Goal: Navigation & Orientation: Find specific page/section

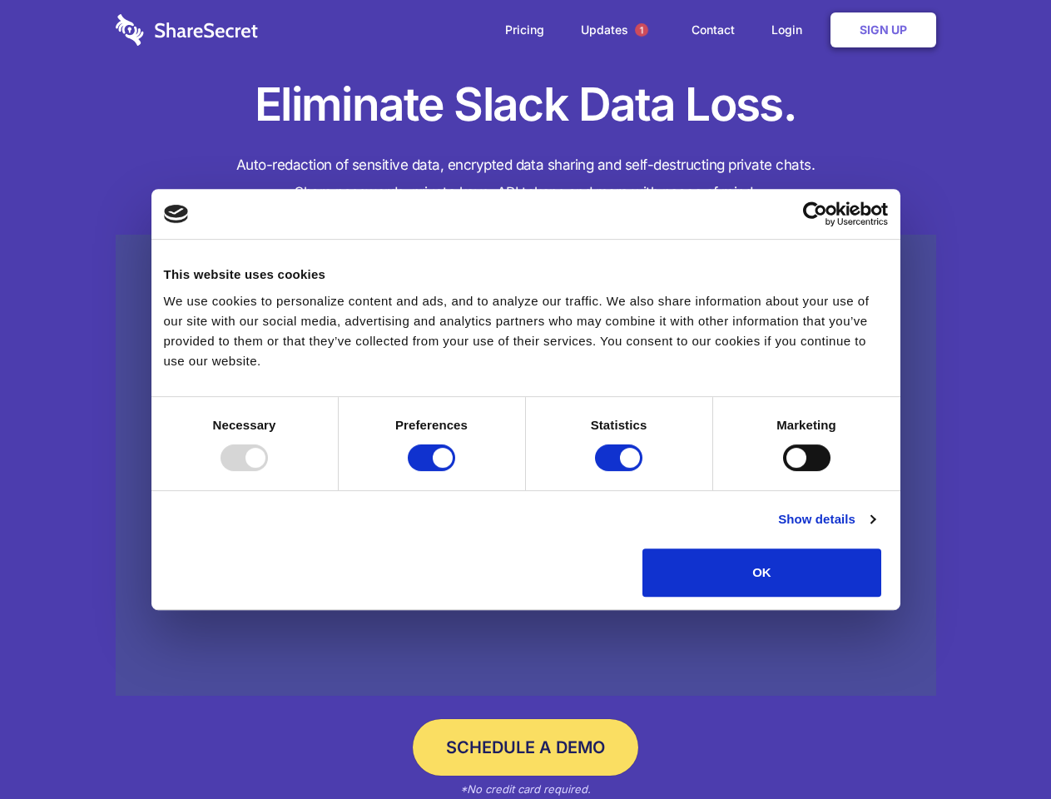
click at [268, 471] on div at bounding box center [243, 457] width 47 height 27
click at [455, 471] on input "Preferences" at bounding box center [431, 457] width 47 height 27
checkbox input "false"
click at [621, 471] on input "Statistics" at bounding box center [618, 457] width 47 height 27
checkbox input "false"
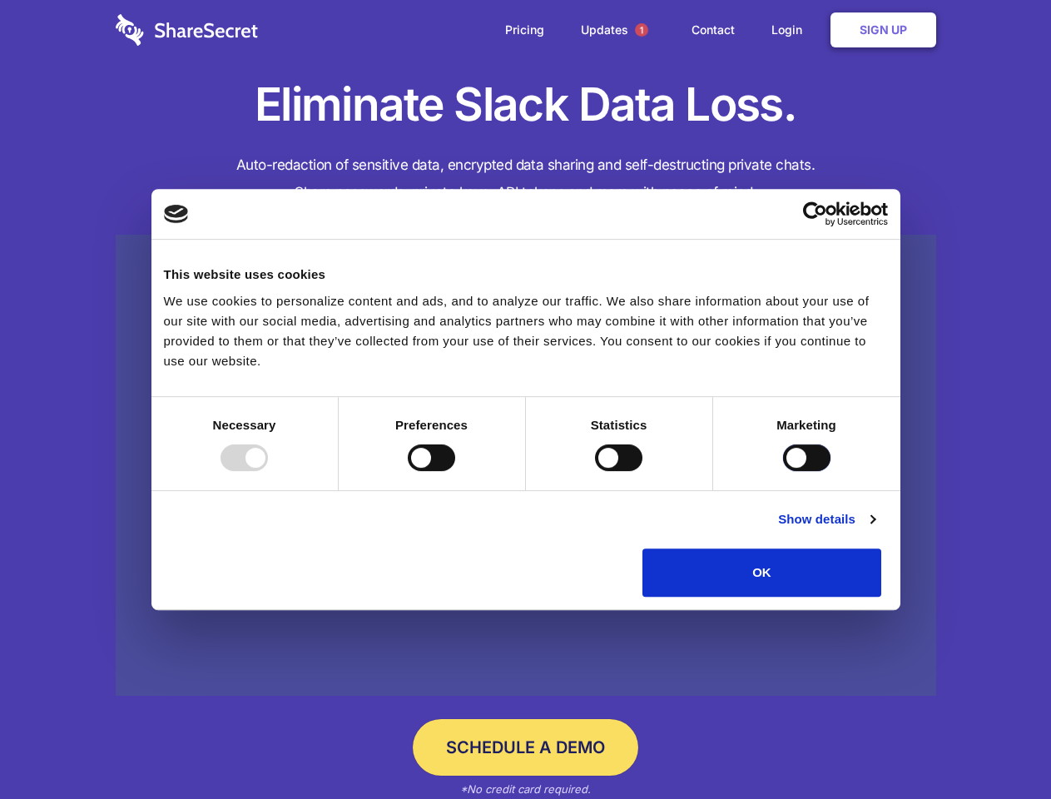
click at [783, 471] on input "Marketing" at bounding box center [806, 457] width 47 height 27
checkbox input "true"
click at [874, 529] on link "Show details" at bounding box center [826, 519] width 97 height 20
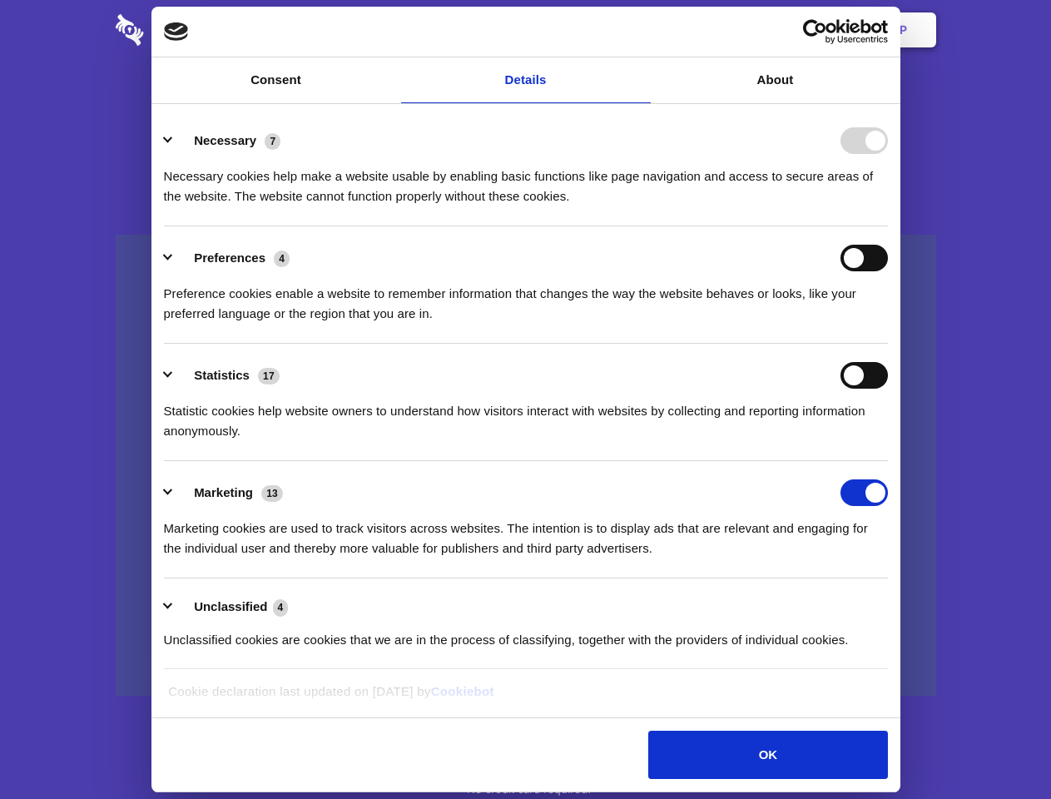
click at [888, 324] on div "Preference cookies enable a website to remember information that changes the wa…" at bounding box center [526, 297] width 724 height 52
click at [641, 30] on span "1" at bounding box center [641, 29] width 13 height 13
